Goal: Book appointment/travel/reservation

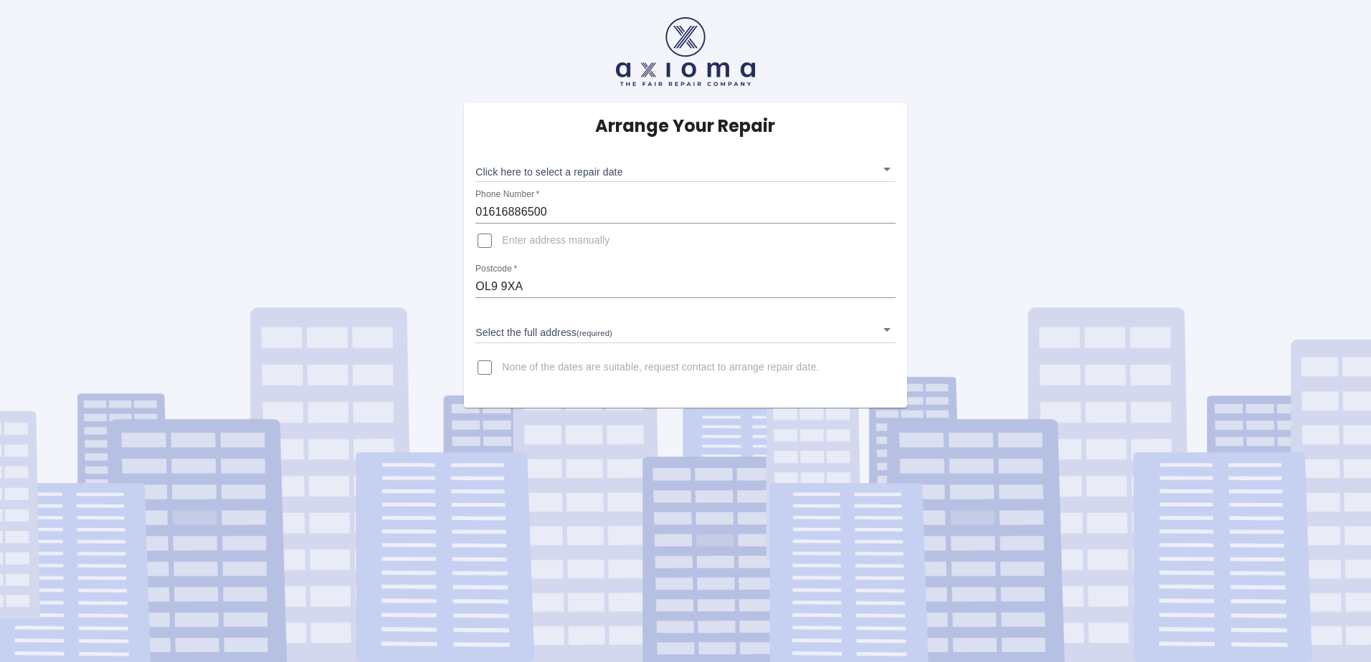
click at [619, 168] on body "Arrange Your Repair Click here to select a repair date ​ Phone Number   * 01616…" at bounding box center [685, 331] width 1371 height 662
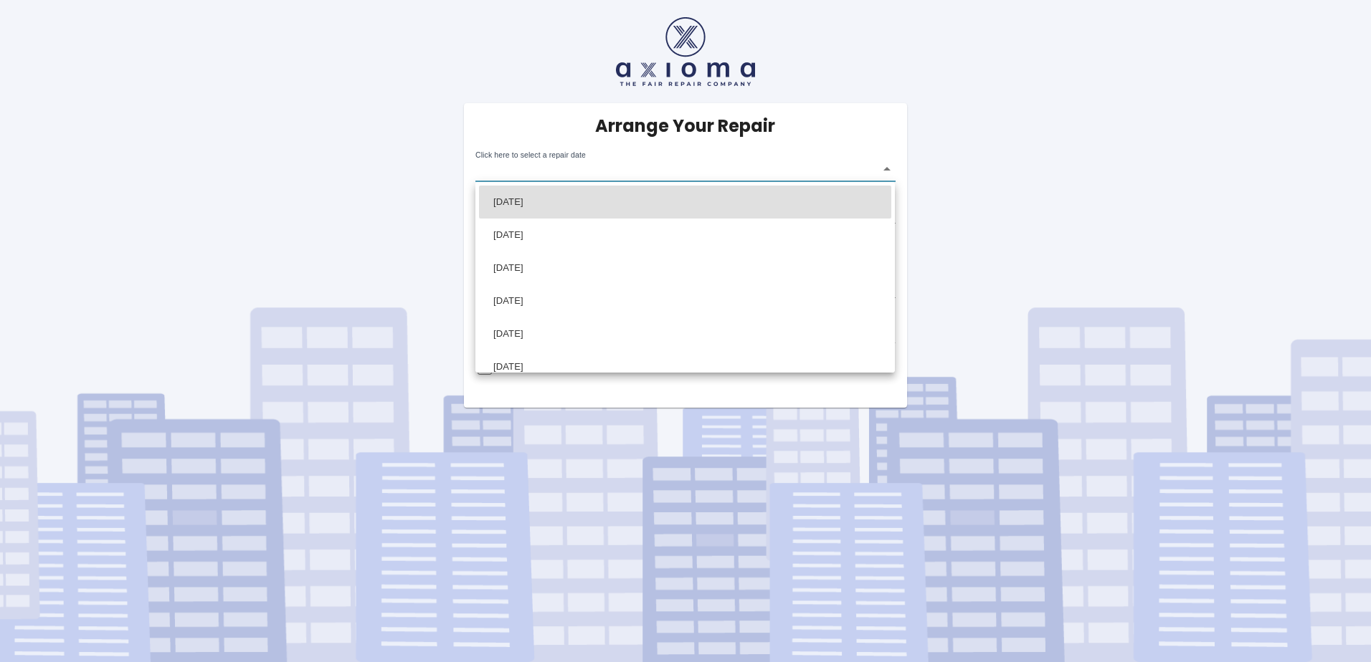
drag, startPoint x: 782, startPoint y: 533, endPoint x: 770, endPoint y: 519, distance: 17.8
click at [782, 528] on div at bounding box center [685, 331] width 1371 height 662
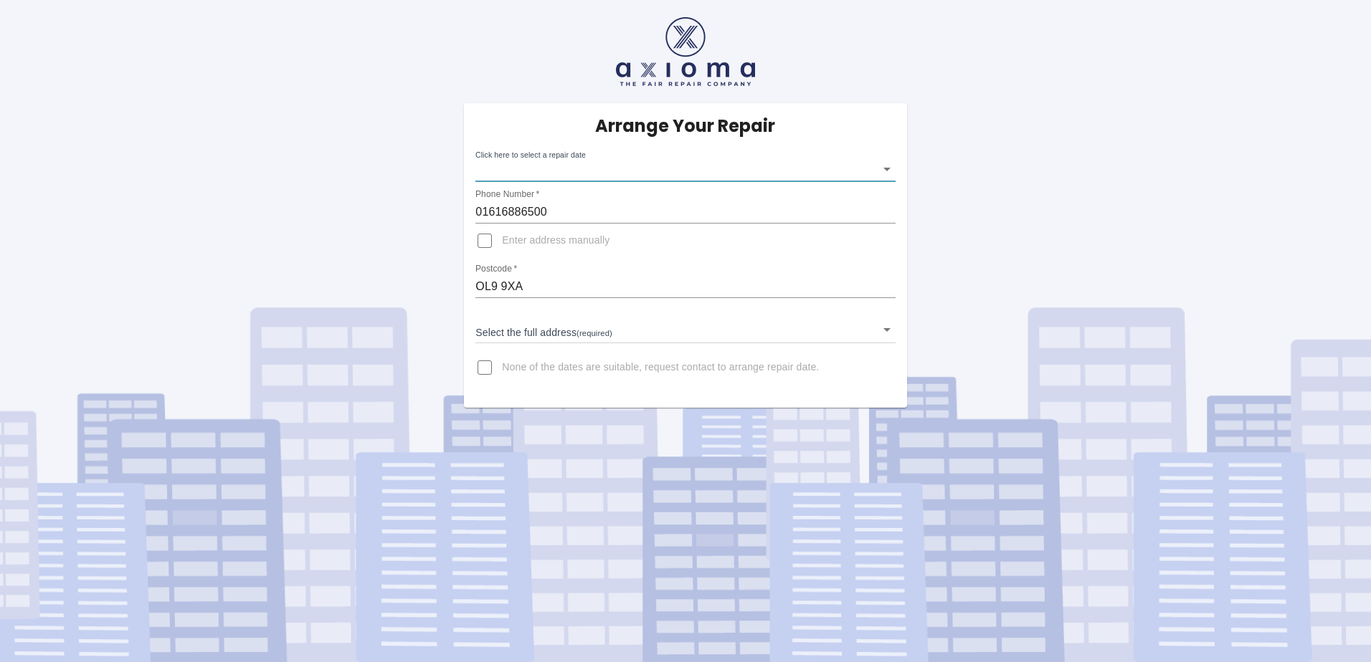
click at [636, 175] on body "Arrange Your Repair Click here to select a repair date ​ Phone Number   * 01616…" at bounding box center [685, 331] width 1371 height 662
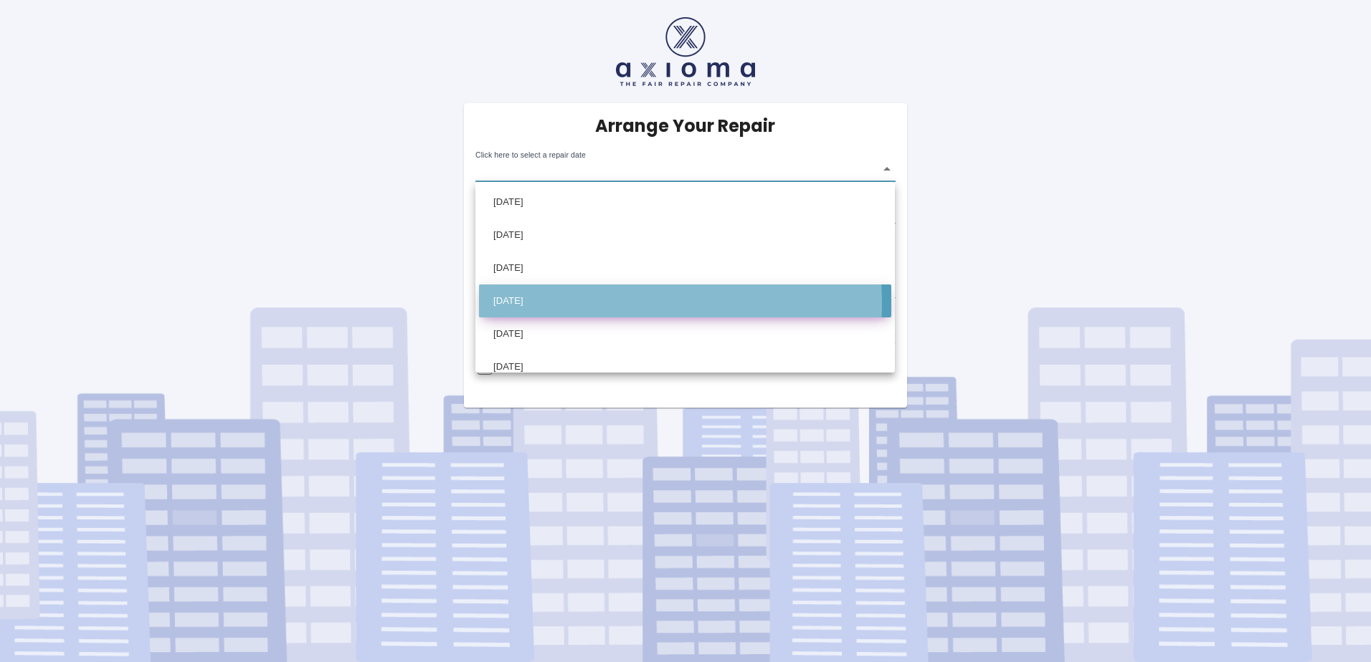
click at [604, 303] on li "[DATE]" at bounding box center [685, 301] width 412 height 33
type input "[DATE]T00:00:00.000Z"
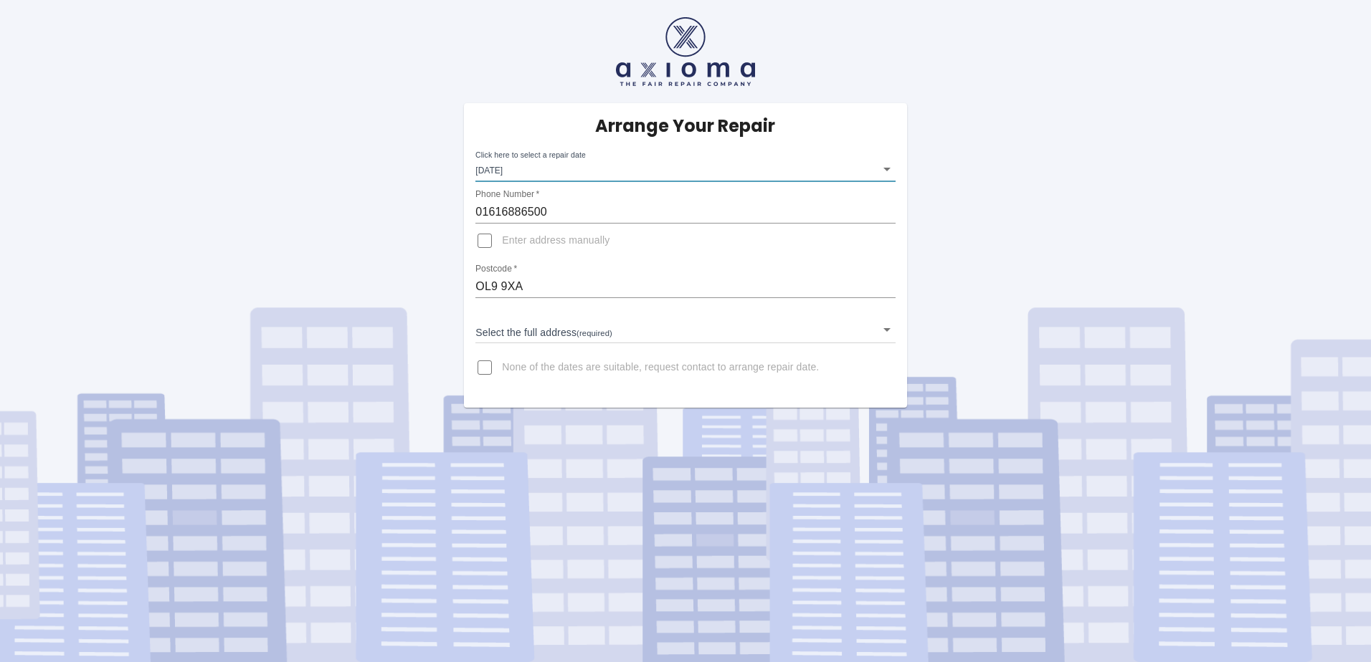
click at [559, 326] on body "Arrange Your Repair Click here to select a repair date [DATE] [DATE]T00:00:00.0…" at bounding box center [685, 331] width 1371 height 662
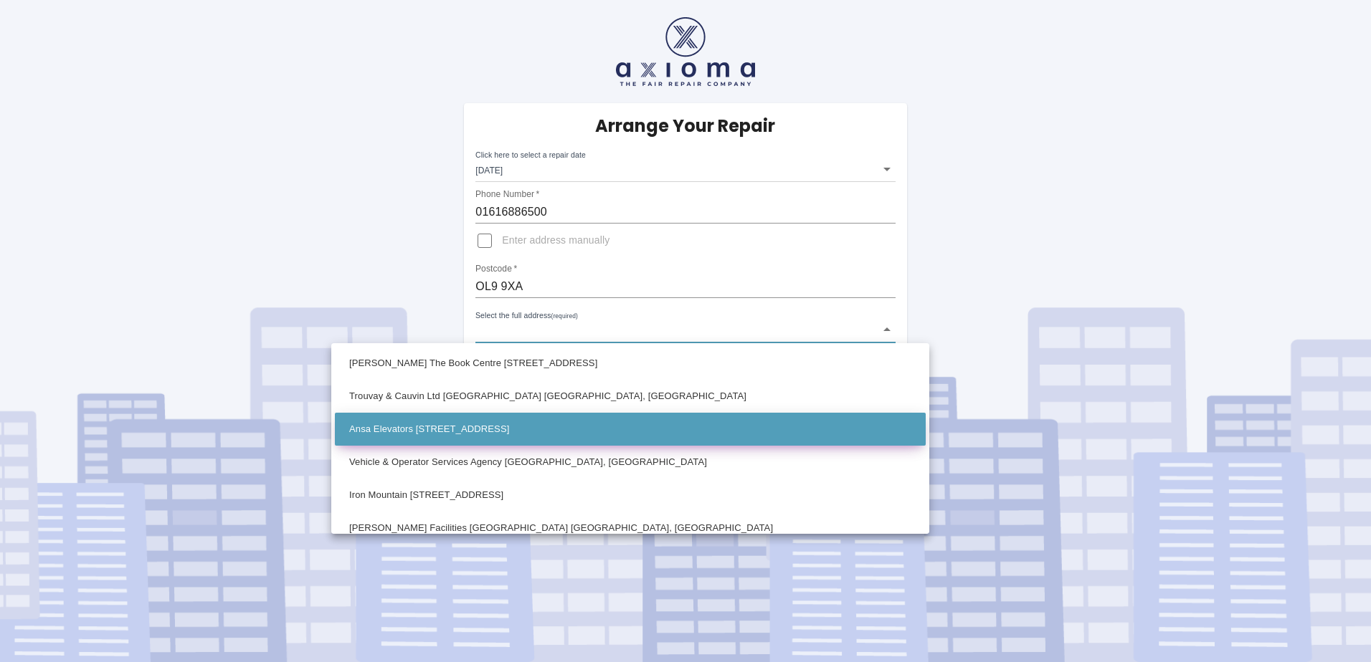
click at [498, 436] on li "Ansa Elevators [STREET_ADDRESS]" at bounding box center [630, 429] width 591 height 33
type input "Ansa Elevators [STREET_ADDRESS]"
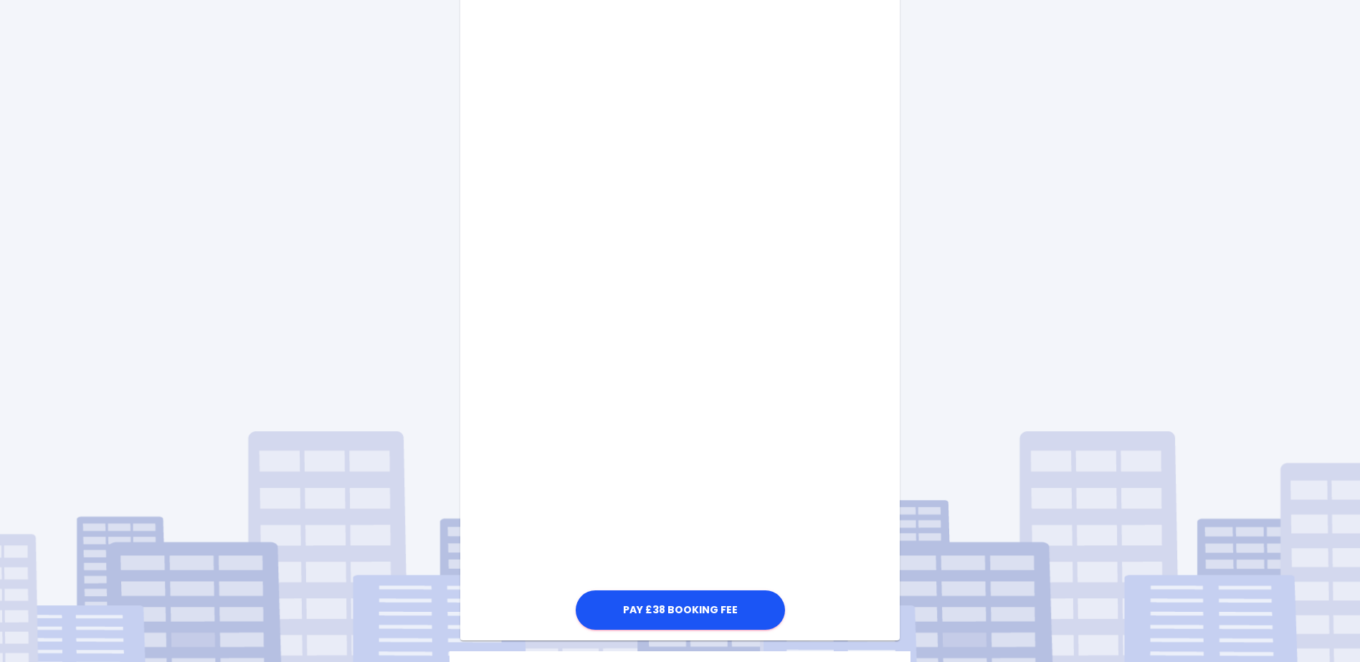
scroll to position [574, 0]
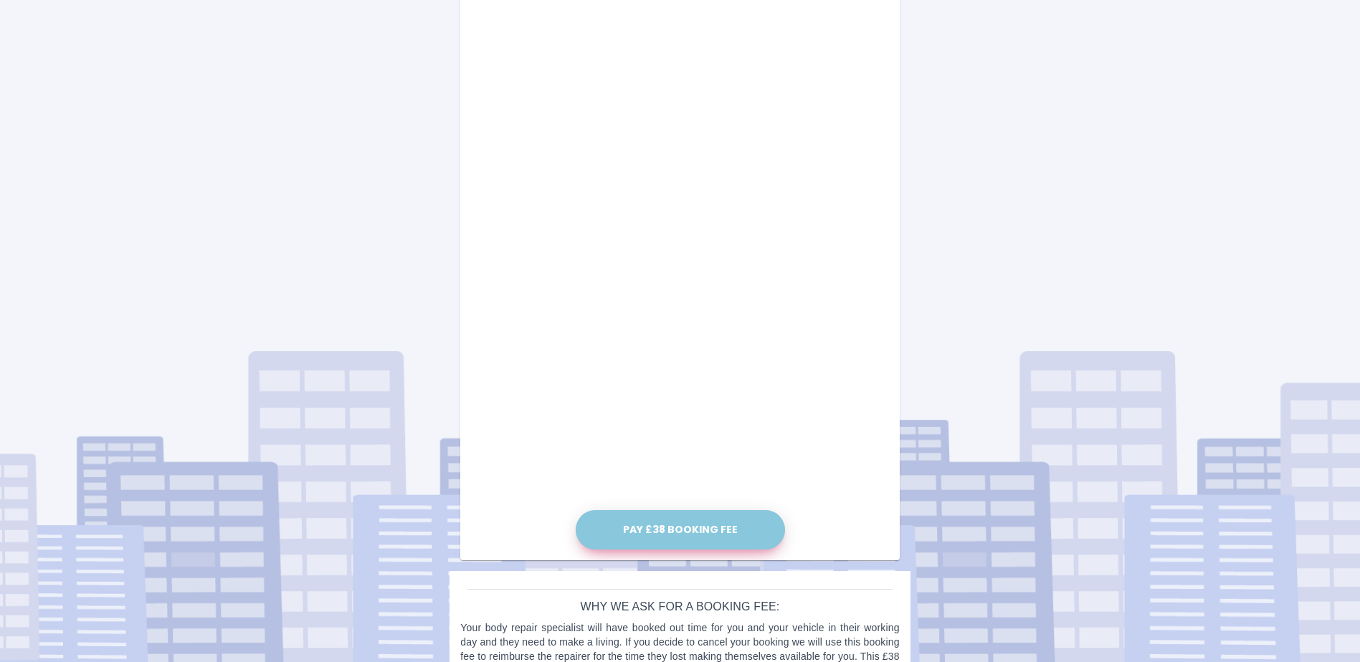
click at [708, 541] on button "Pay £38 Booking Fee" at bounding box center [680, 529] width 209 height 39
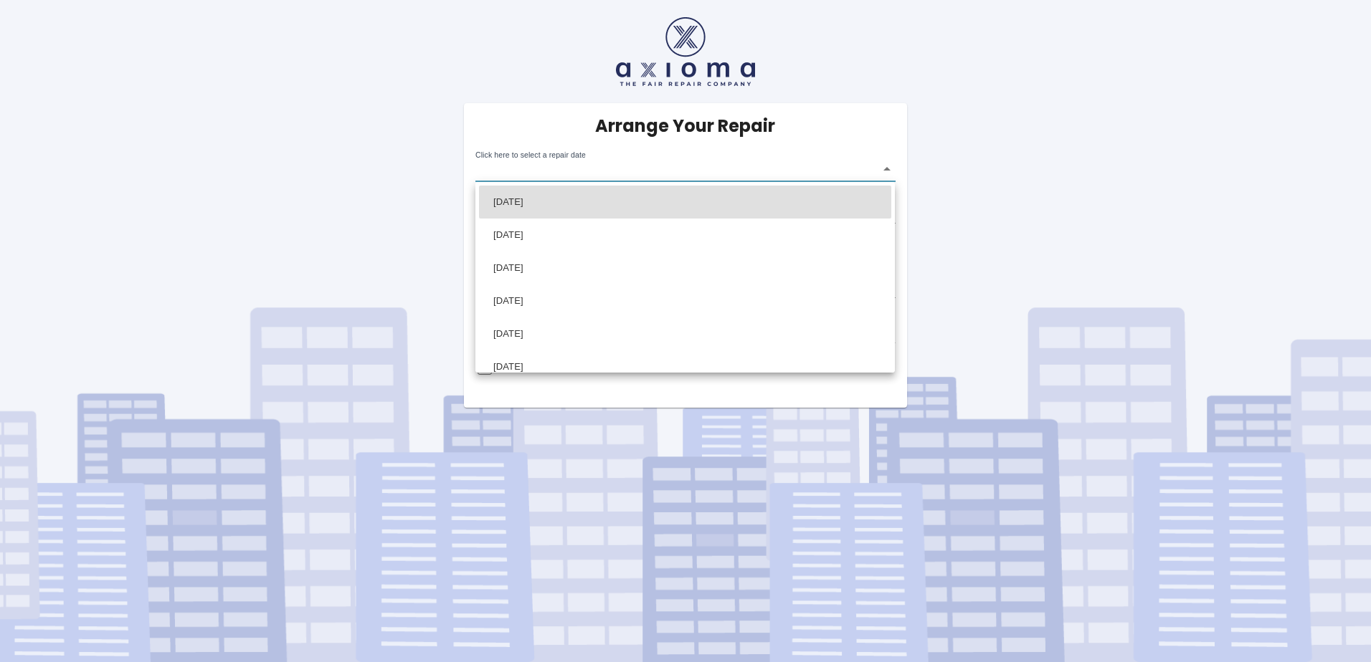
click at [604, 158] on body "Arrange Your Repair Click here to select a repair date ​ Phone Number   * 01616…" at bounding box center [685, 331] width 1371 height 662
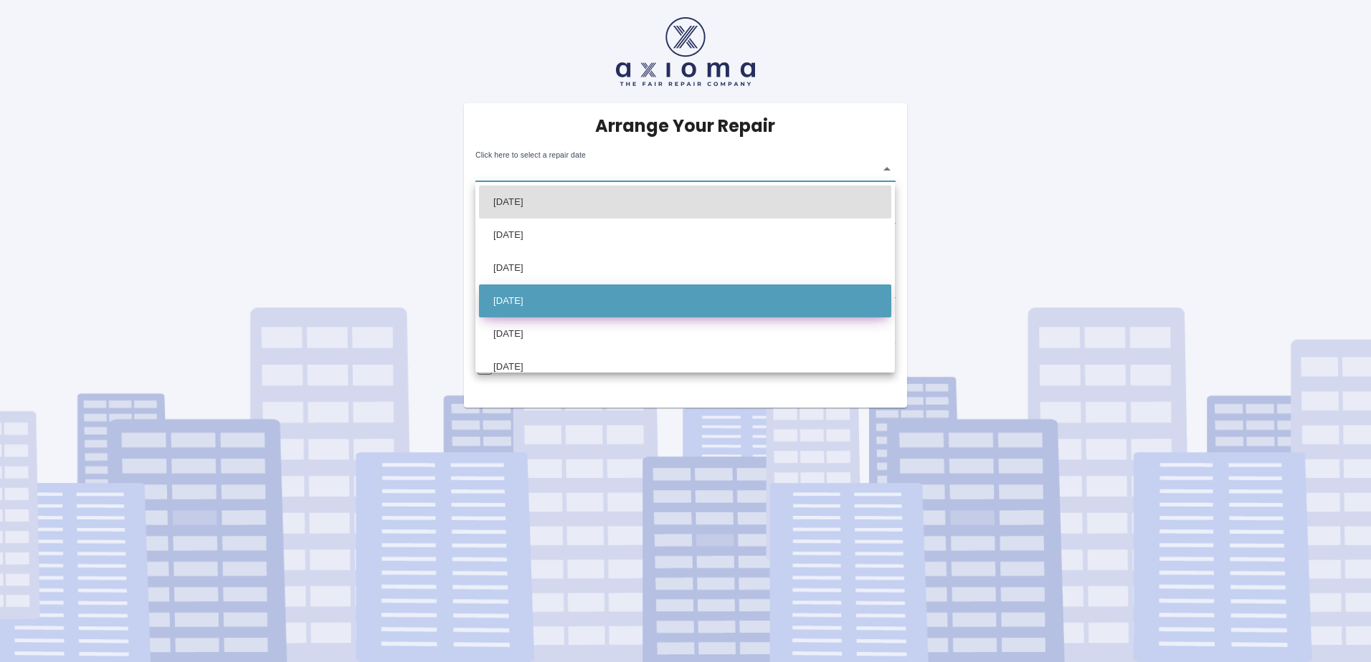
click at [574, 290] on li "[DATE]" at bounding box center [685, 301] width 412 height 33
type input "[DATE]T00:00:00.000Z"
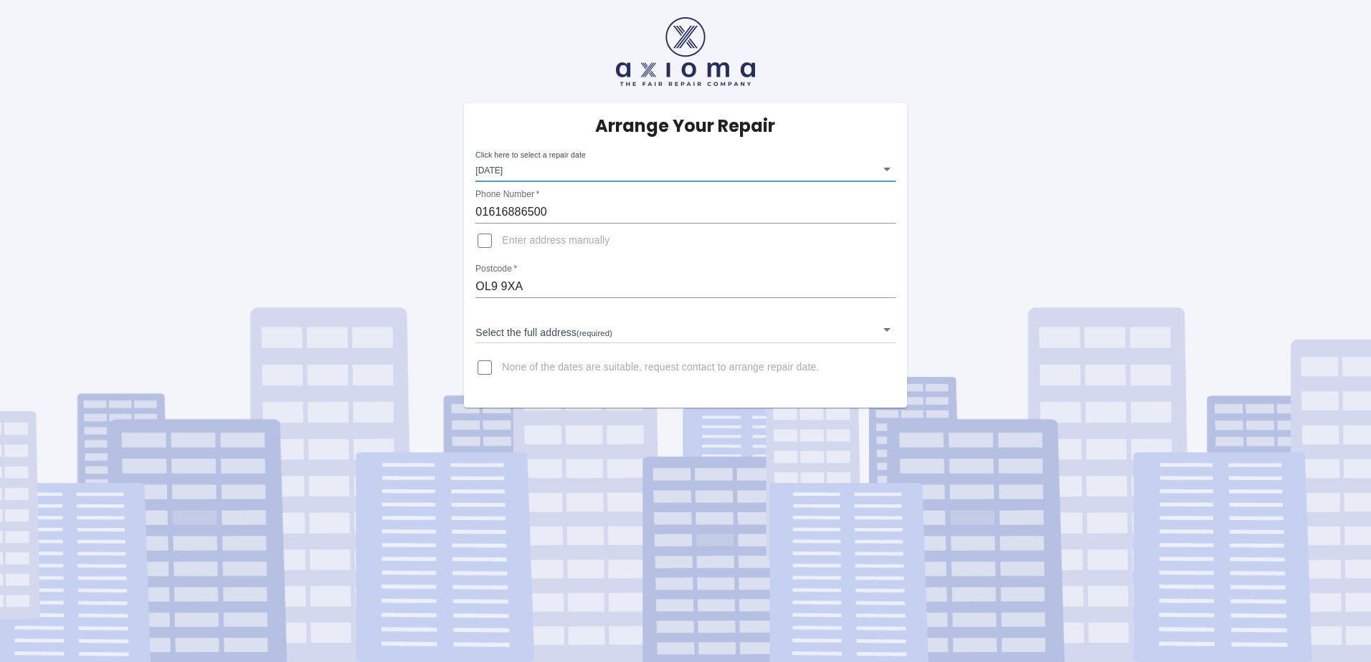
click at [579, 333] on body "Arrange Your Repair Click here to select a repair date [DATE] [DATE]T00:00:00.0…" at bounding box center [685, 331] width 1371 height 662
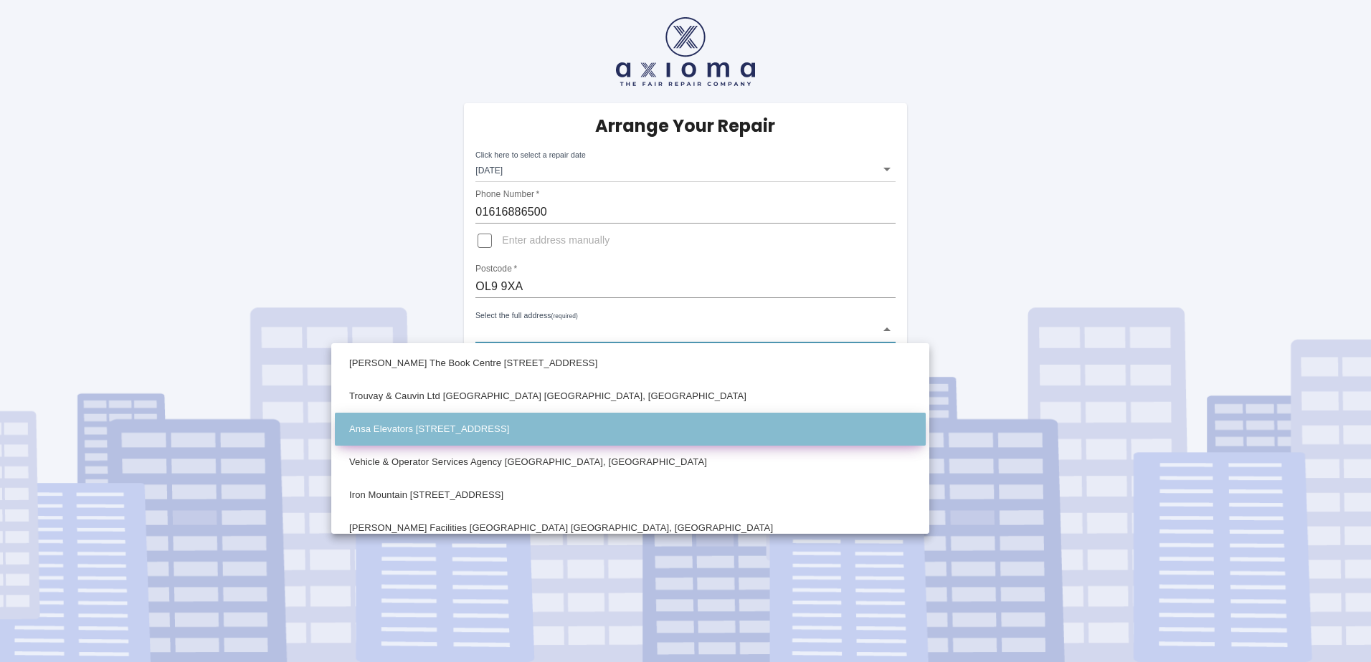
click at [528, 418] on li "Ansa Elevators [STREET_ADDRESS]" at bounding box center [630, 429] width 591 height 33
type input "Ansa Elevators [STREET_ADDRESS]"
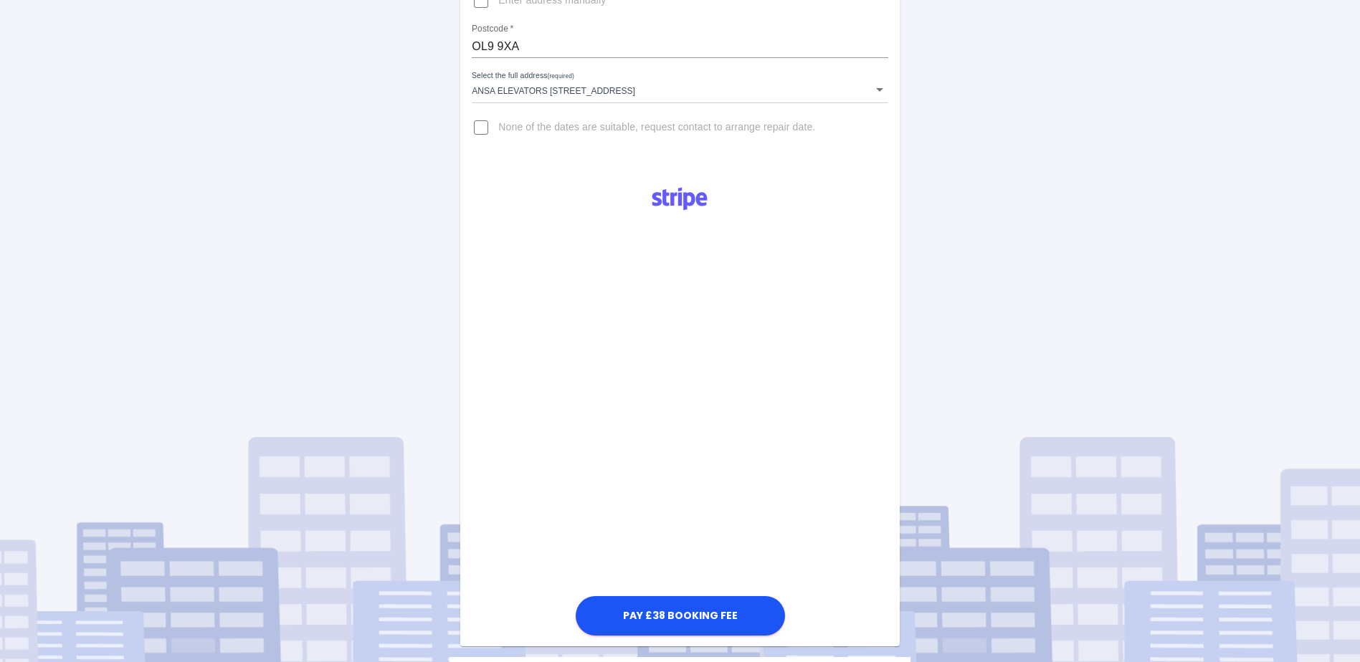
scroll to position [287, 0]
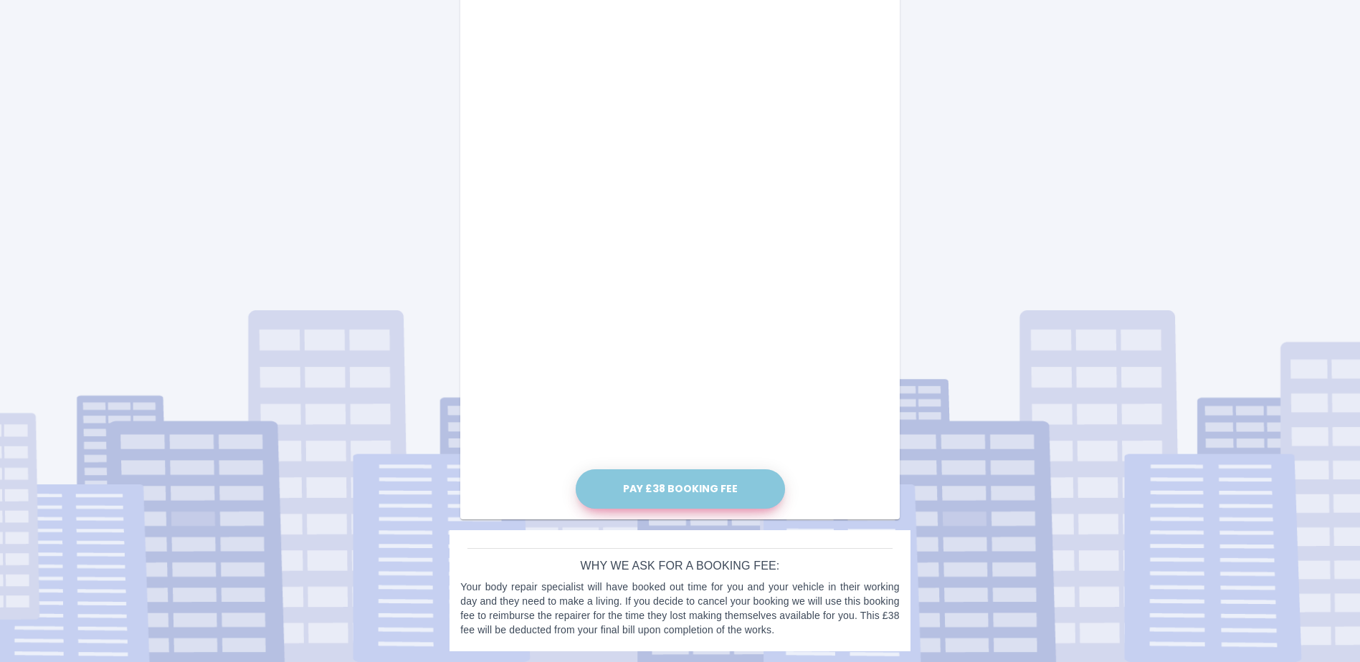
click at [676, 480] on button "Pay £38 Booking Fee" at bounding box center [680, 489] width 209 height 39
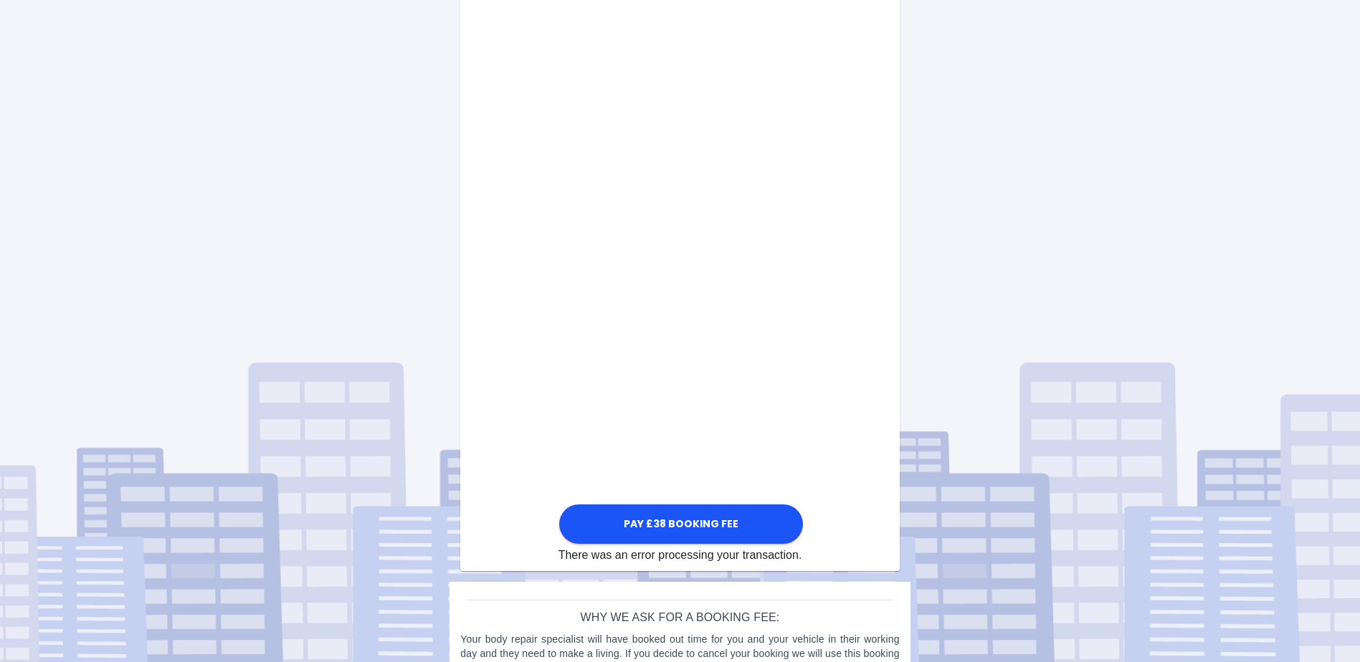
scroll to position [619, 0]
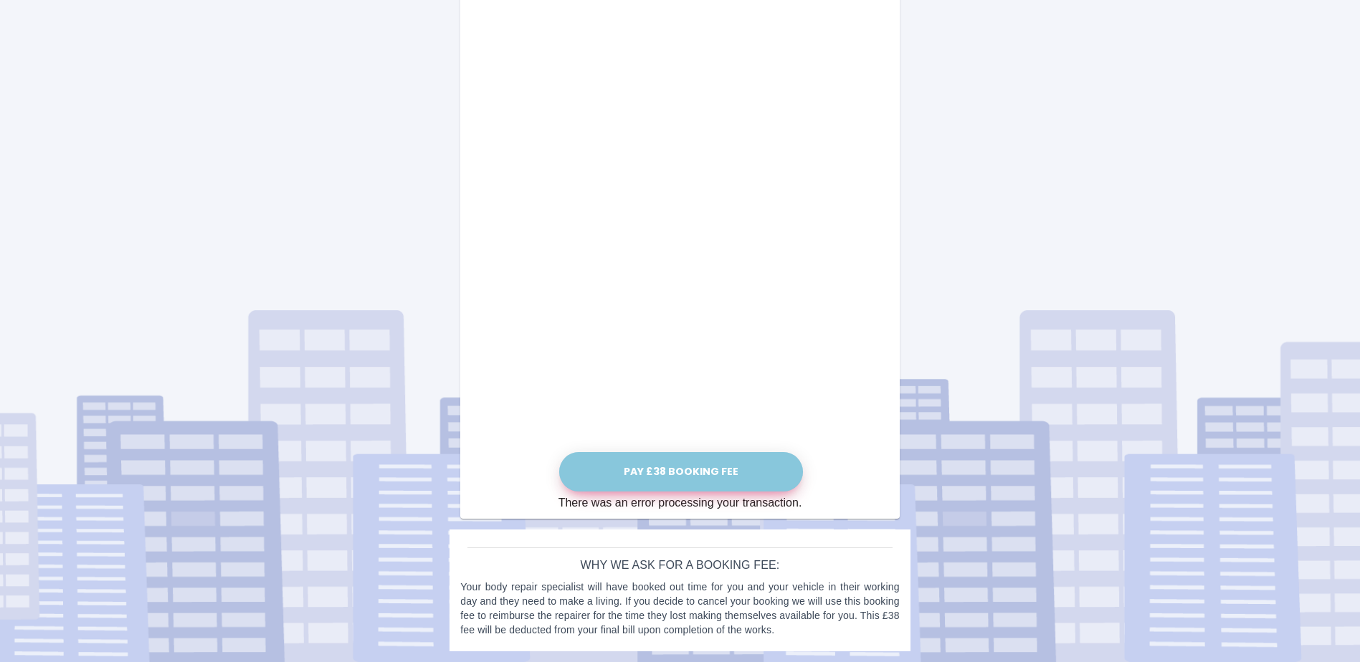
click at [707, 478] on button "Pay £38 Booking Fee" at bounding box center [681, 471] width 244 height 39
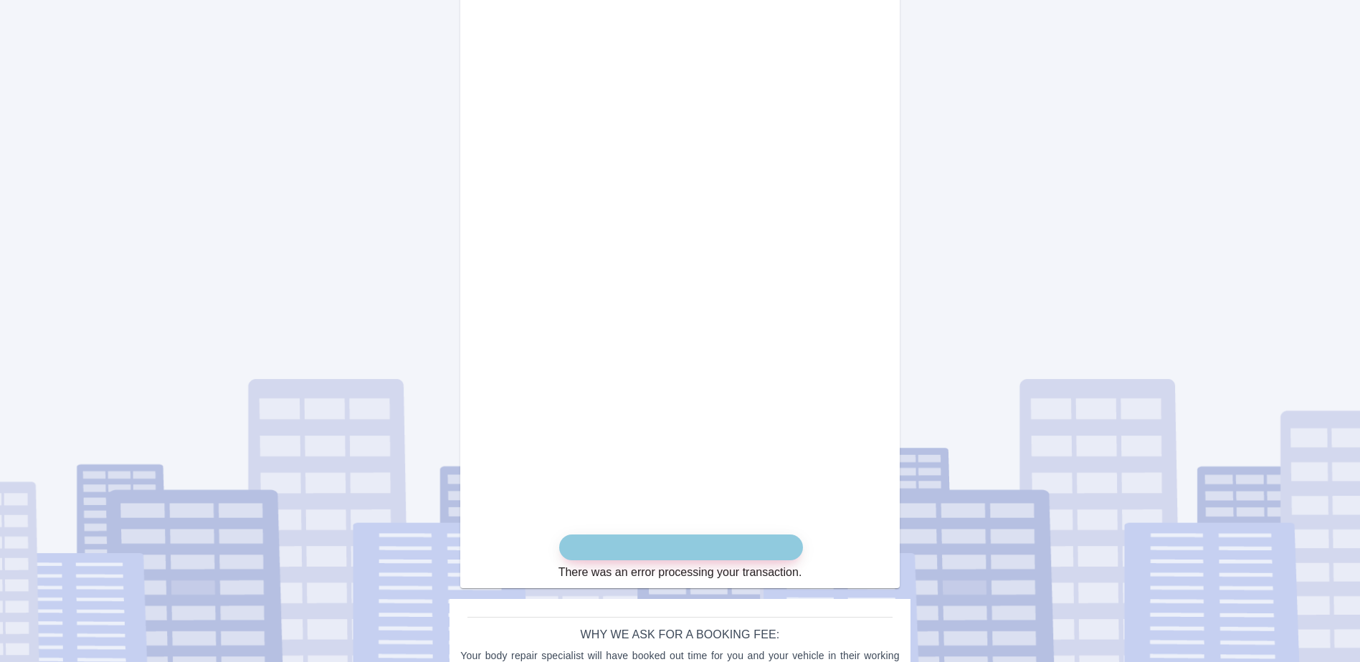
scroll to position [533, 0]
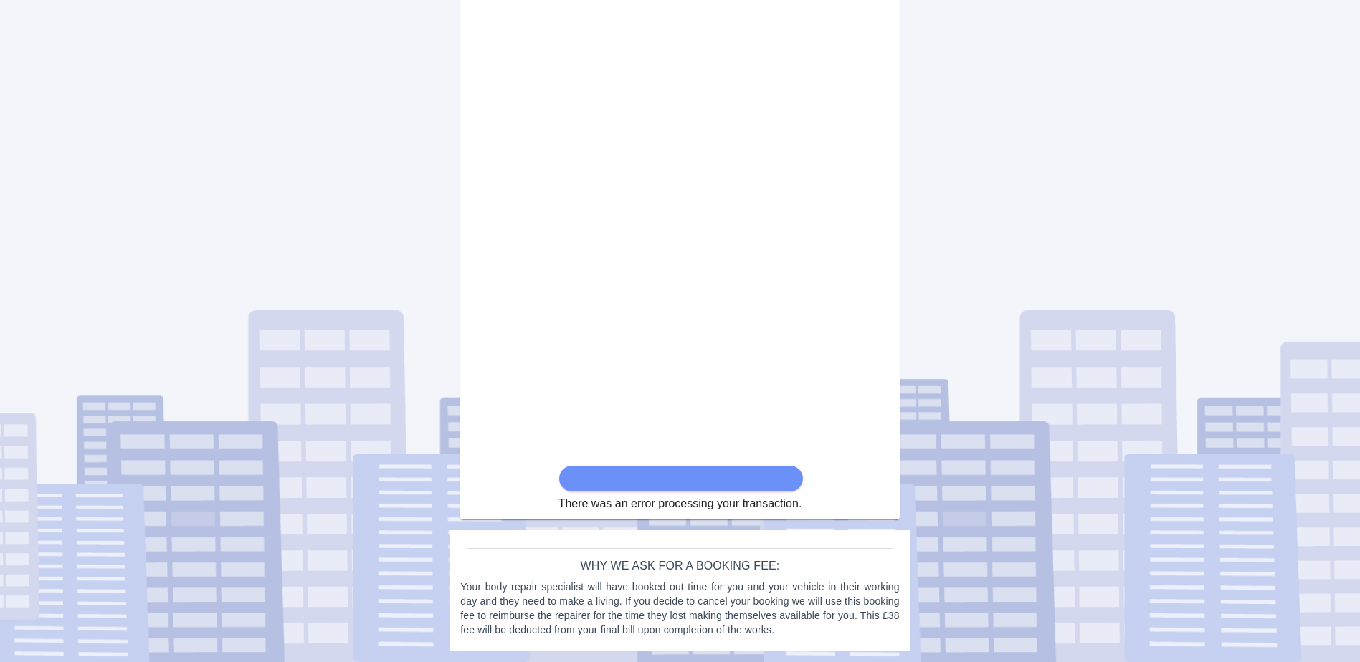
click at [685, 489] on form "There was an error processing your transaction." at bounding box center [681, 183] width 244 height 657
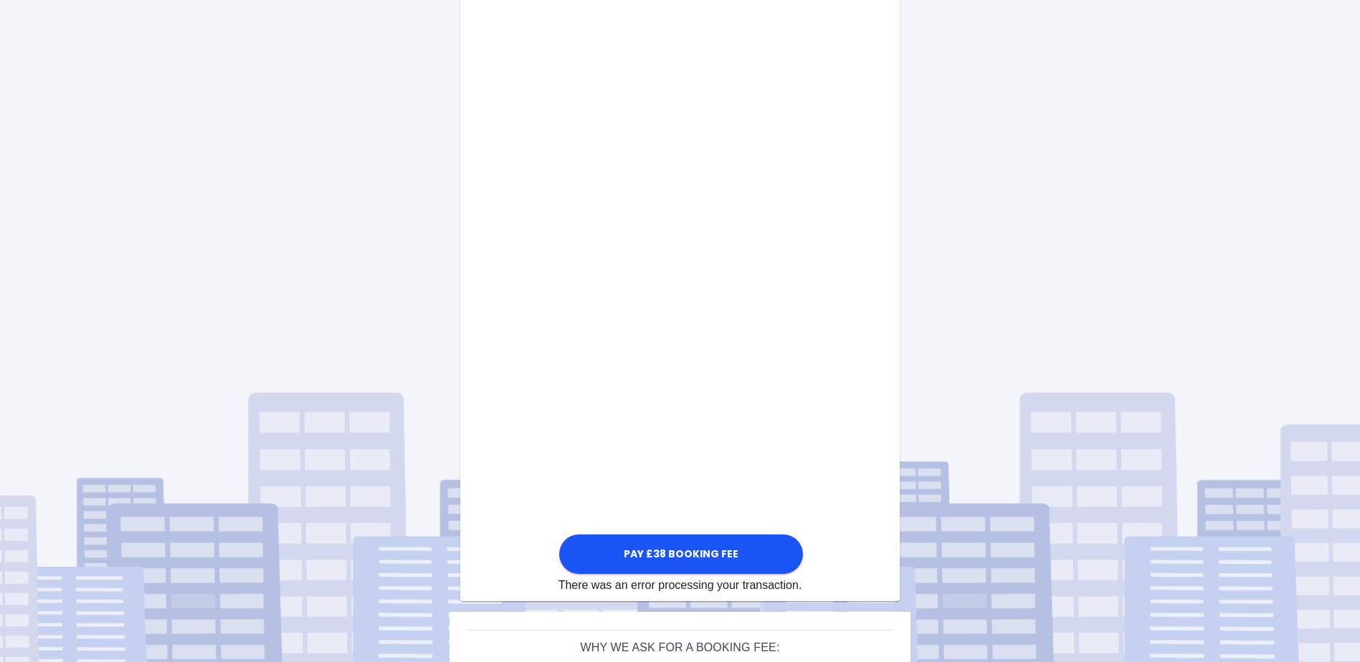
scroll to position [605, 0]
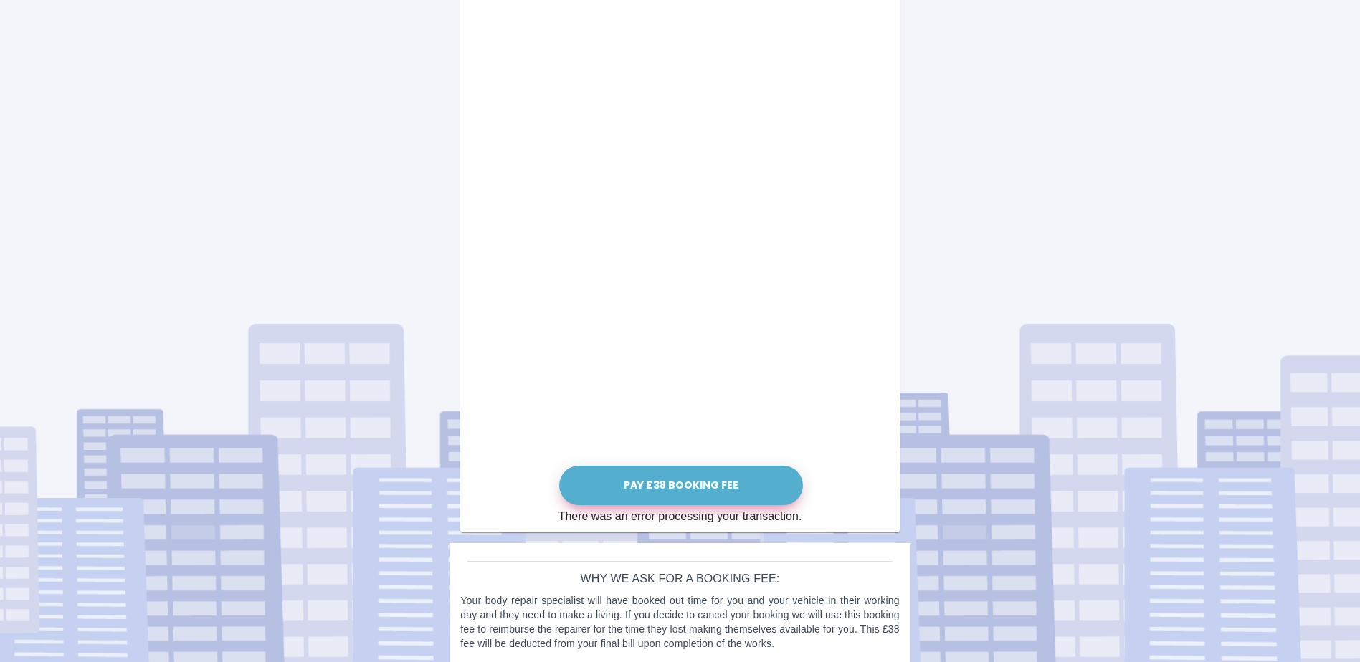
click at [685, 470] on button "Pay £38 Booking Fee" at bounding box center [681, 485] width 244 height 39
